Goal: Find specific page/section: Find specific page/section

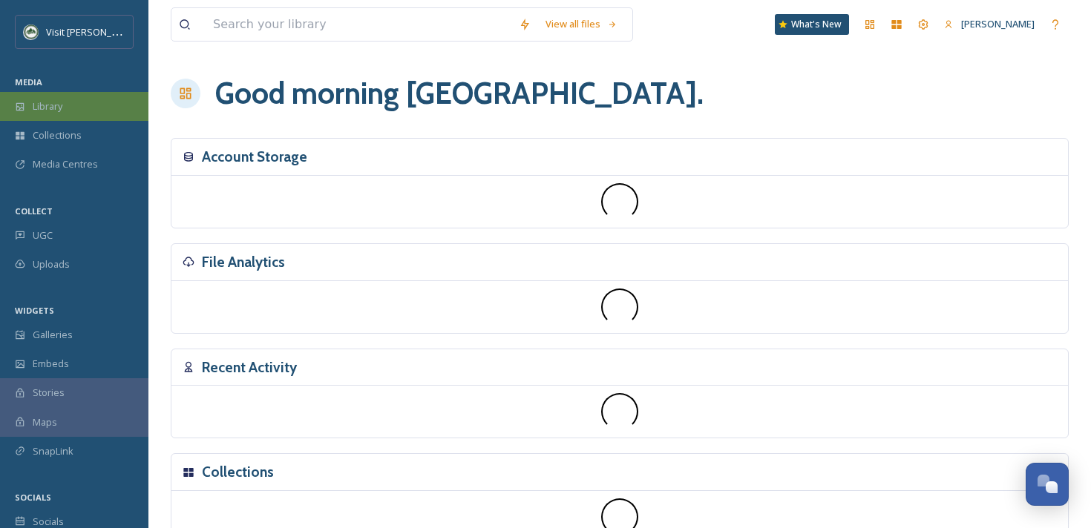
click at [88, 112] on div "Library" at bounding box center [74, 106] width 148 height 29
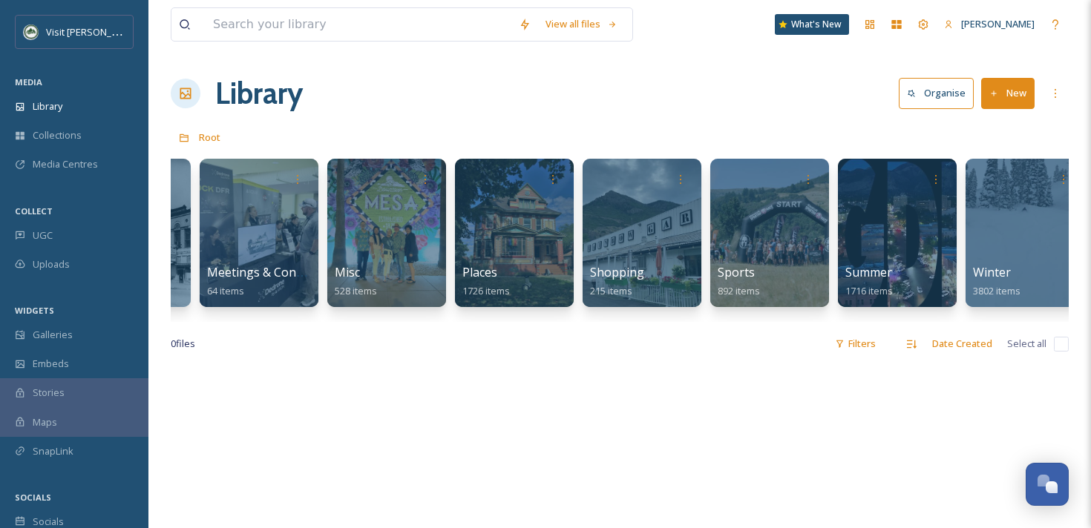
scroll to position [0, 889]
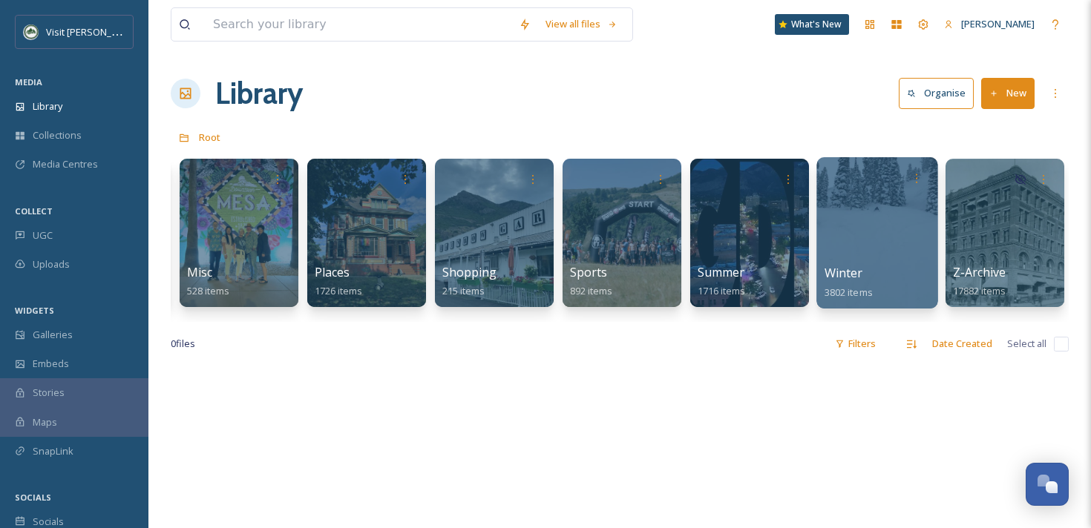
click at [906, 257] on div at bounding box center [876, 232] width 121 height 151
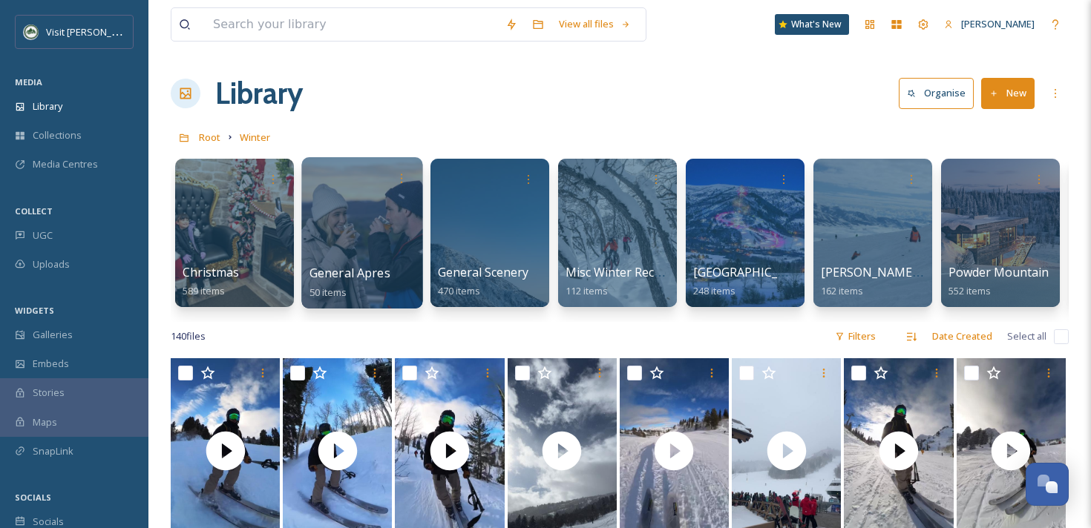
click at [390, 234] on div at bounding box center [361, 232] width 121 height 151
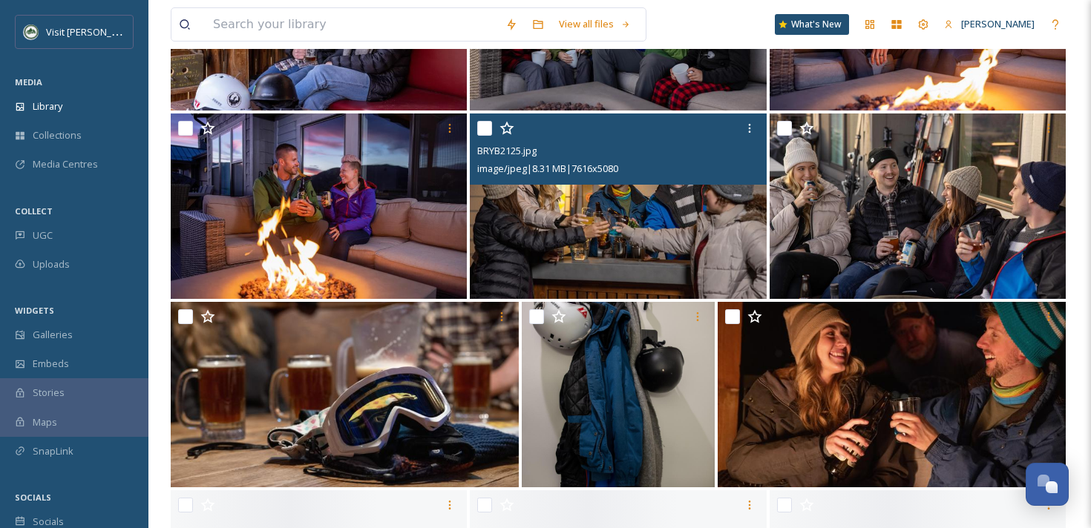
scroll to position [279, 0]
